Goal: Book appointment/travel/reservation

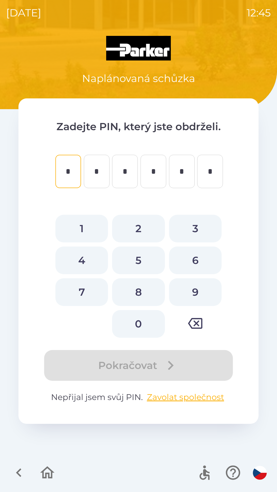
click at [82, 261] on button "4" at bounding box center [81, 261] width 53 height 28
type input "*"
click at [137, 259] on button "5" at bounding box center [138, 261] width 53 height 28
type input "*"
click at [140, 322] on button "0" at bounding box center [138, 324] width 53 height 28
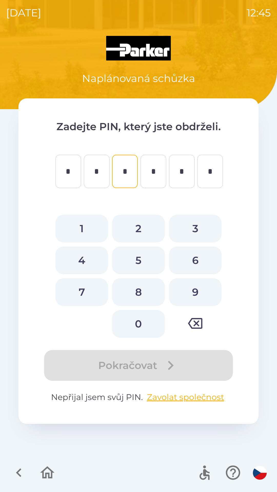
type input "*"
click at [141, 289] on button "8" at bounding box center [138, 292] width 53 height 28
type input "*"
click at [140, 325] on button "0" at bounding box center [138, 324] width 53 height 28
type input "*"
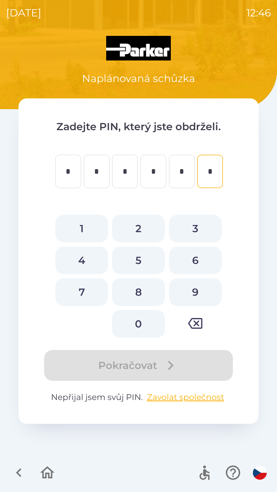
click at [196, 230] on button "3" at bounding box center [195, 229] width 53 height 28
type input "*"
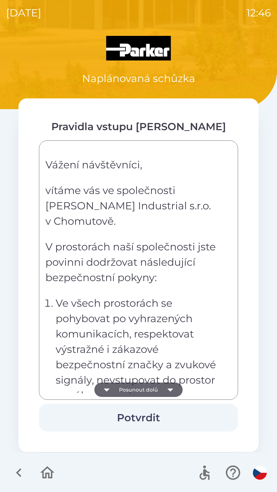
click at [143, 417] on button "Potvrdit" at bounding box center [138, 418] width 199 height 28
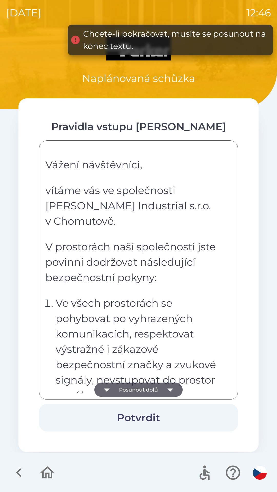
click at [170, 388] on icon "button" at bounding box center [170, 390] width 14 height 14
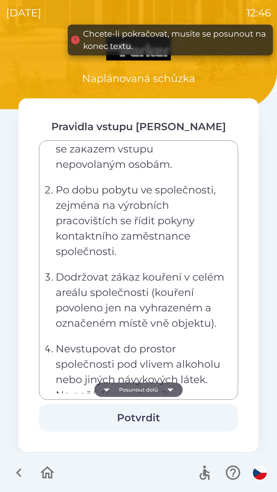
click at [171, 391] on icon "button" at bounding box center [170, 390] width 14 height 14
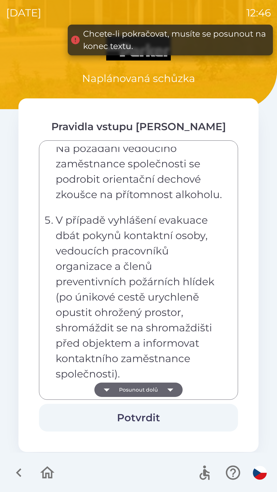
click at [171, 390] on icon "button" at bounding box center [170, 390] width 6 height 3
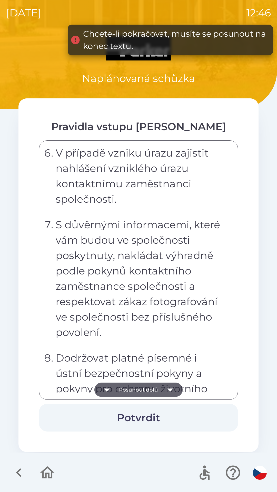
click at [172, 390] on icon "button" at bounding box center [170, 390] width 14 height 14
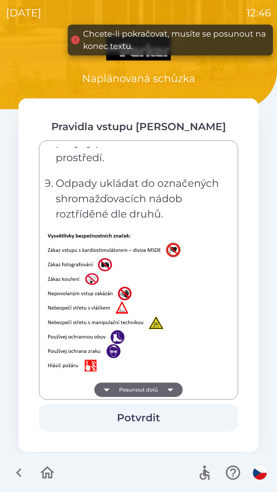
click at [172, 389] on icon "button" at bounding box center [170, 390] width 6 height 3
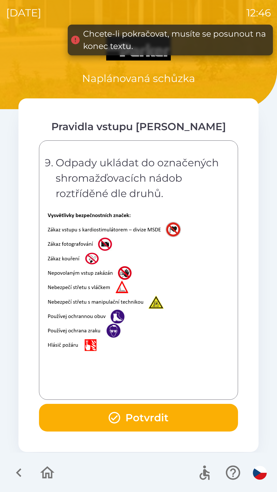
click at [172, 388] on div "Vážení návštěvníci, vítáme vás ve společnosti [PERSON_NAME] Industrial s.r.o. v…" at bounding box center [138, 270] width 186 height 247
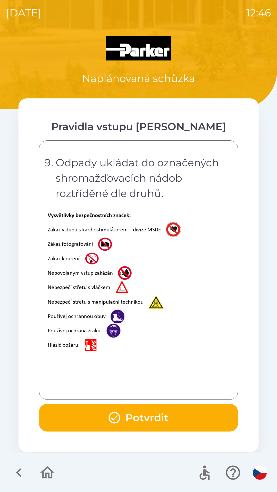
click at [135, 418] on button "Potvrdit" at bounding box center [138, 418] width 199 height 28
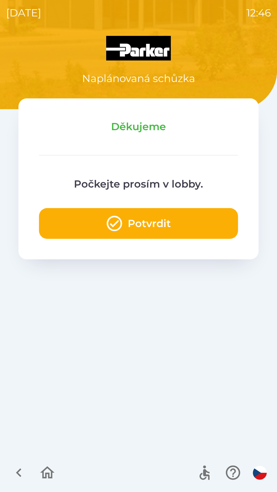
click at [122, 228] on icon "button" at bounding box center [114, 223] width 18 height 18
